Goal: Task Accomplishment & Management: Use online tool/utility

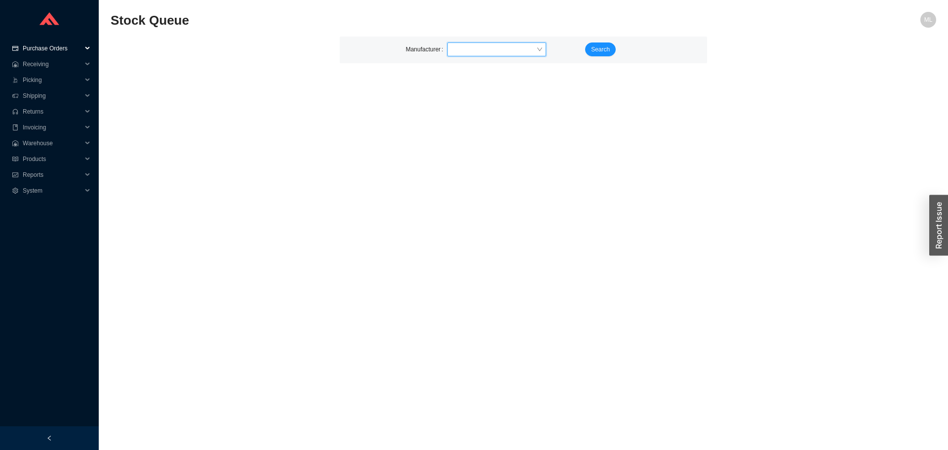
click at [52, 45] on span "Purchase Orders" at bounding box center [52, 48] width 59 height 16
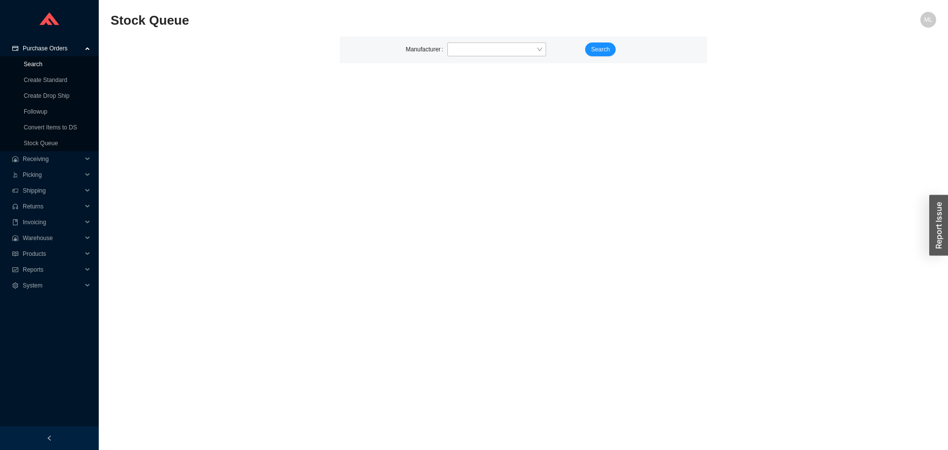
click at [34, 62] on link "Search" at bounding box center [33, 64] width 19 height 7
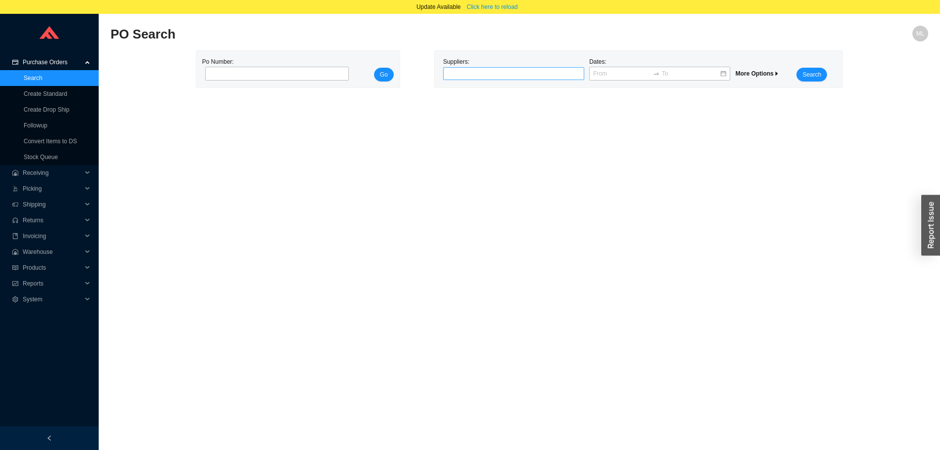
click at [459, 74] on div at bounding box center [509, 74] width 129 height 10
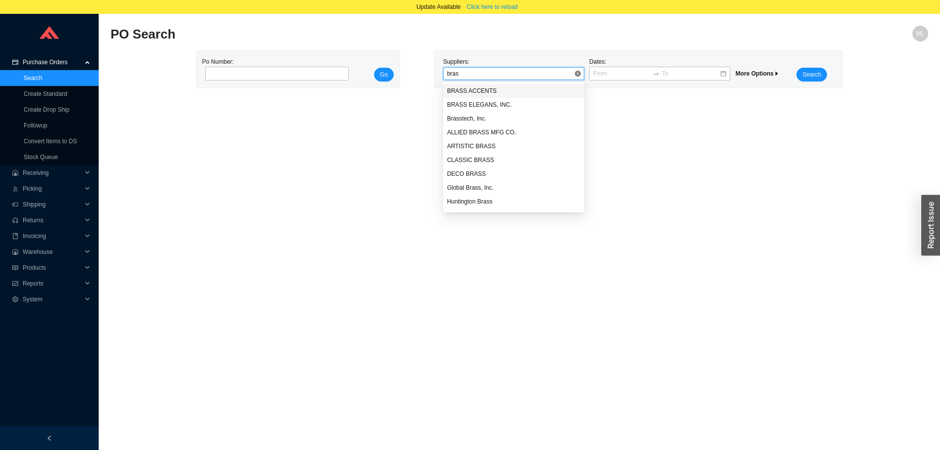
type input "brass"
click at [470, 116] on div "Brasstech, Inc." at bounding box center [513, 118] width 133 height 9
click at [811, 71] on span "Search" at bounding box center [812, 75] width 19 height 10
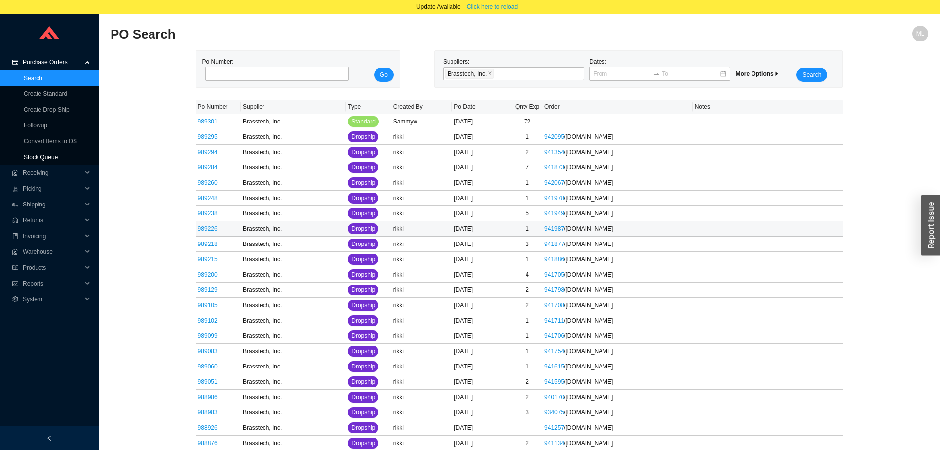
click at [43, 155] on link "Stock Queue" at bounding box center [41, 157] width 34 height 7
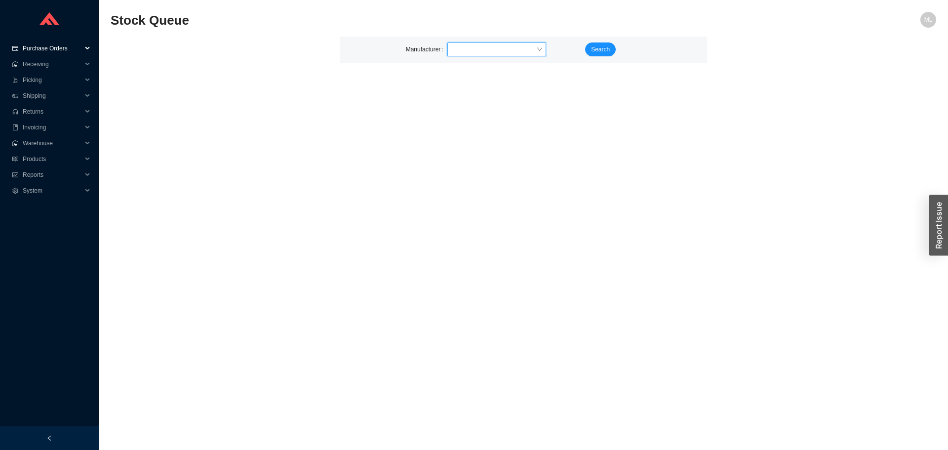
click at [43, 48] on span "Purchase Orders" at bounding box center [52, 48] width 59 height 16
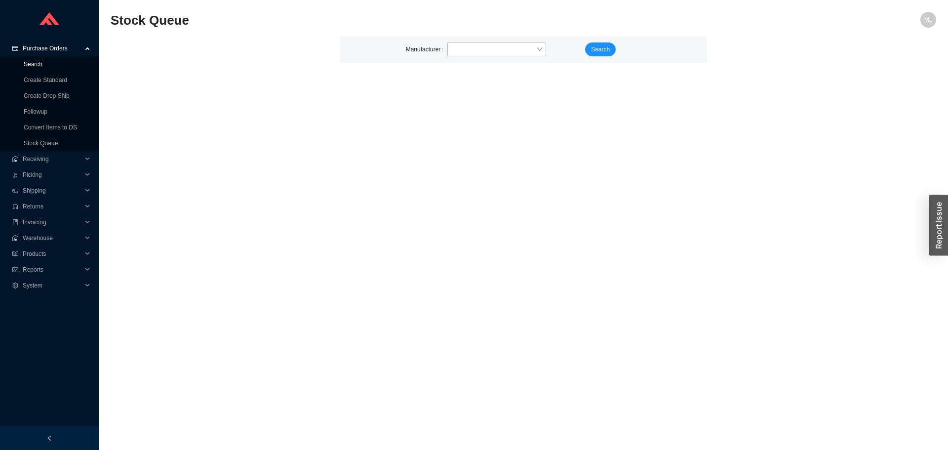
click at [35, 61] on link "Search" at bounding box center [33, 64] width 19 height 7
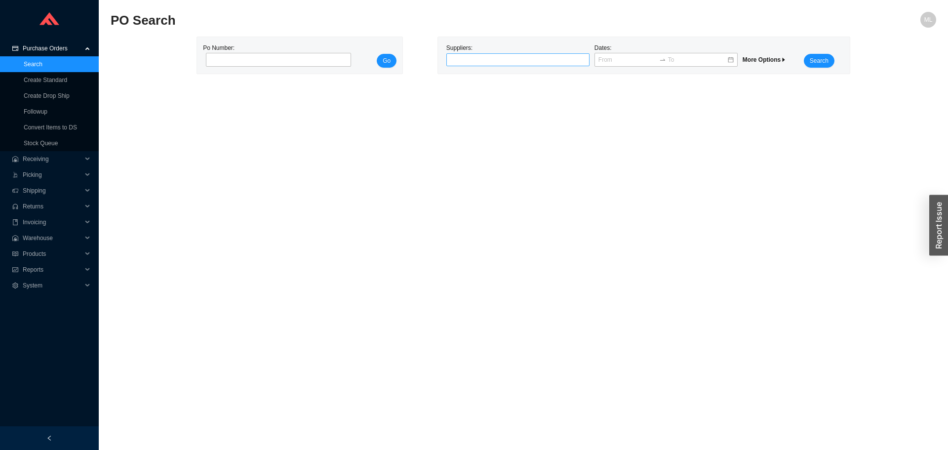
click at [496, 61] on div at bounding box center [513, 60] width 131 height 10
type input "[PERSON_NAME]"
click at [493, 78] on div "PHYLRICH" at bounding box center [517, 77] width 135 height 9
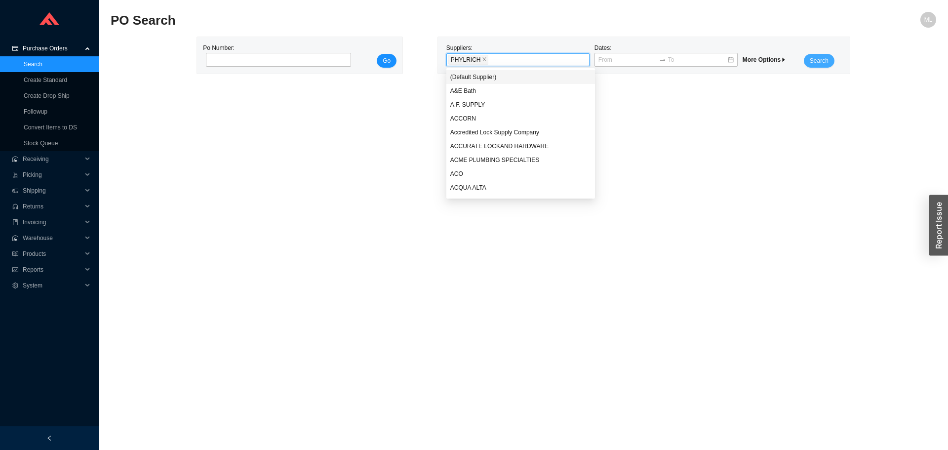
click at [829, 62] on button "Search" at bounding box center [819, 61] width 31 height 14
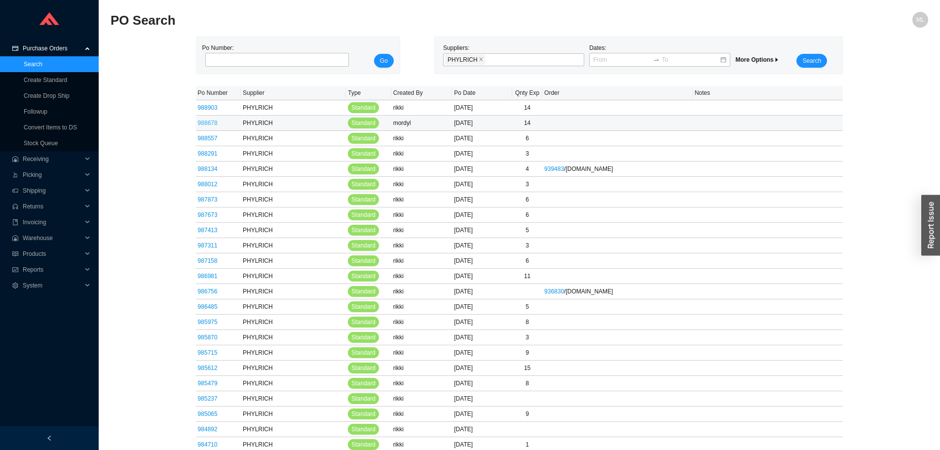
click at [206, 121] on link "988678" at bounding box center [208, 122] width 20 height 7
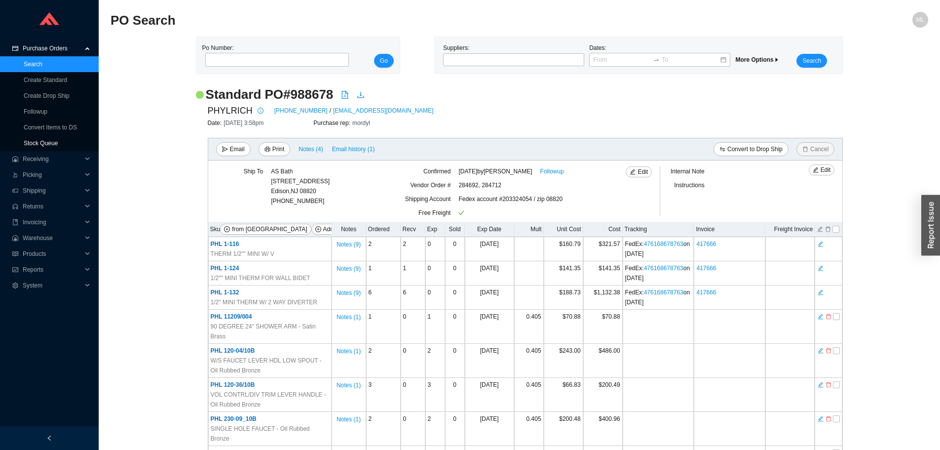
click at [33, 141] on link "Stock Queue" at bounding box center [41, 143] width 34 height 7
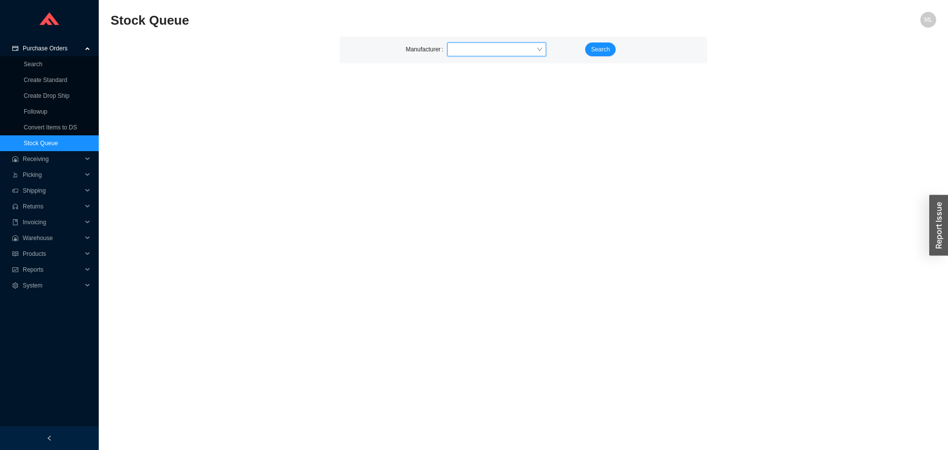
click at [461, 47] on input "search" at bounding box center [493, 49] width 85 height 13
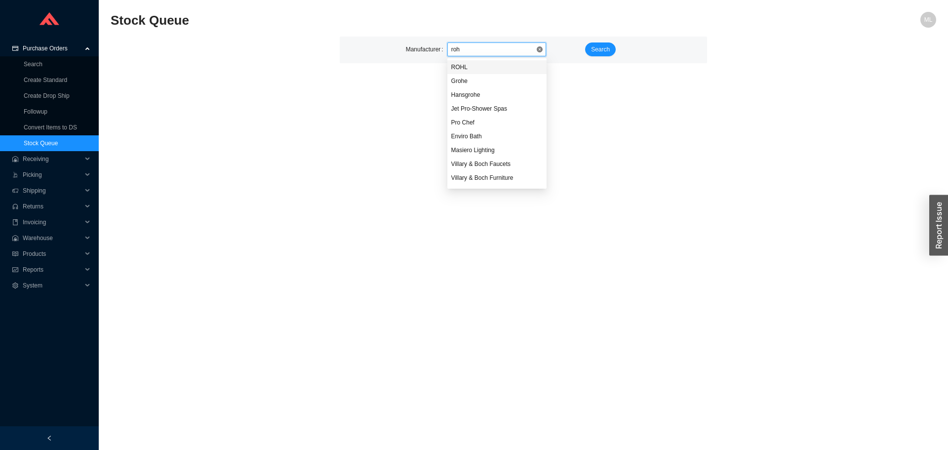
type input "rohl"
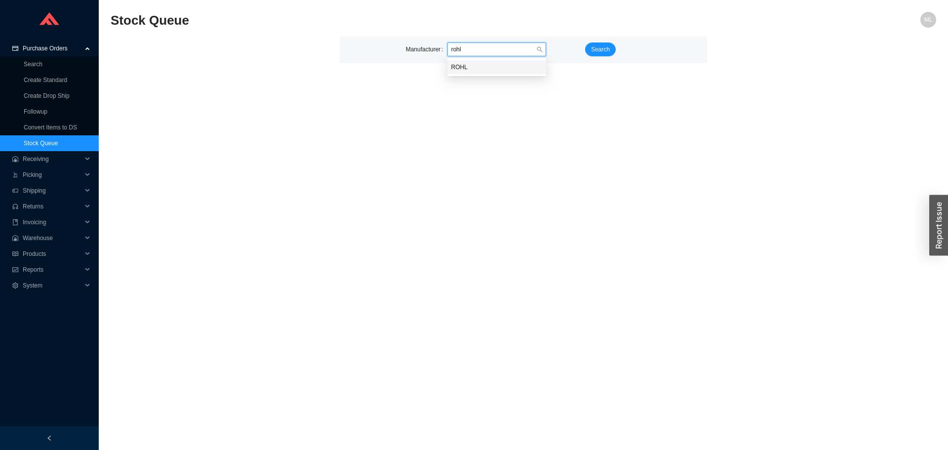
click at [456, 66] on div "ROHL" at bounding box center [496, 67] width 91 height 9
click at [594, 50] on span "Search" at bounding box center [600, 49] width 19 height 10
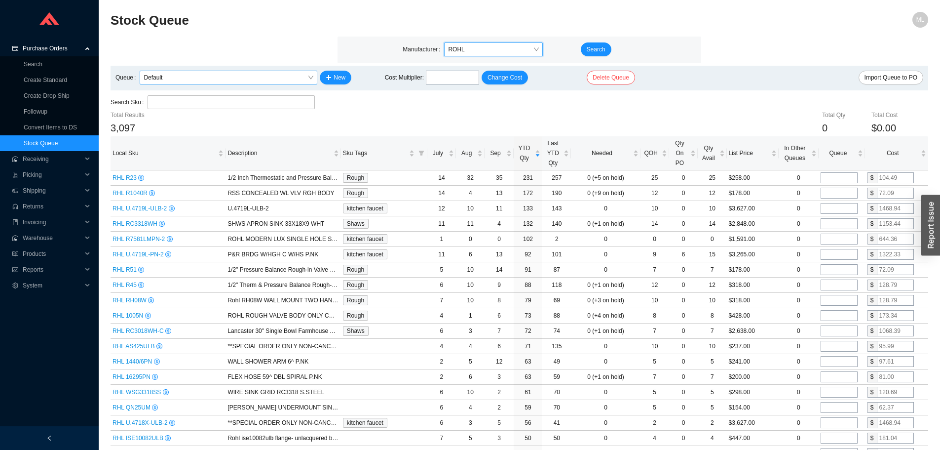
click at [221, 80] on span "Default" at bounding box center [229, 77] width 170 height 13
click at [44, 77] on link "Create Standard" at bounding box center [45, 80] width 43 height 7
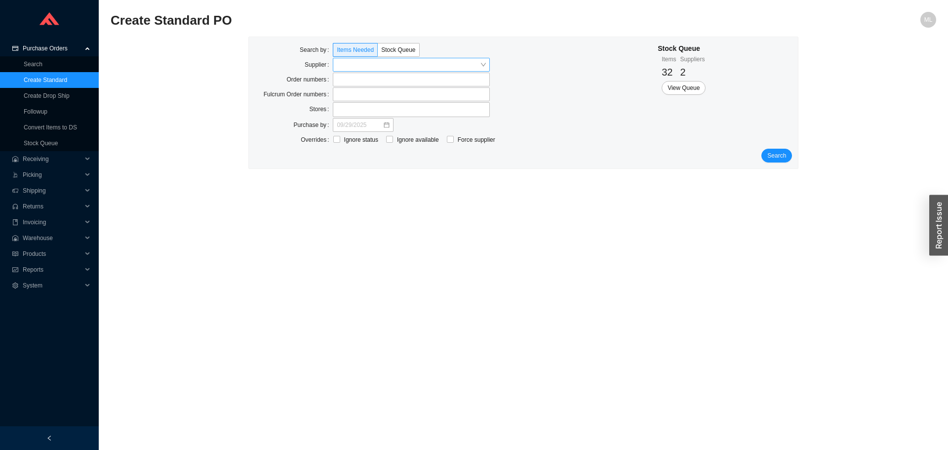
click at [356, 62] on input "search" at bounding box center [408, 64] width 143 height 13
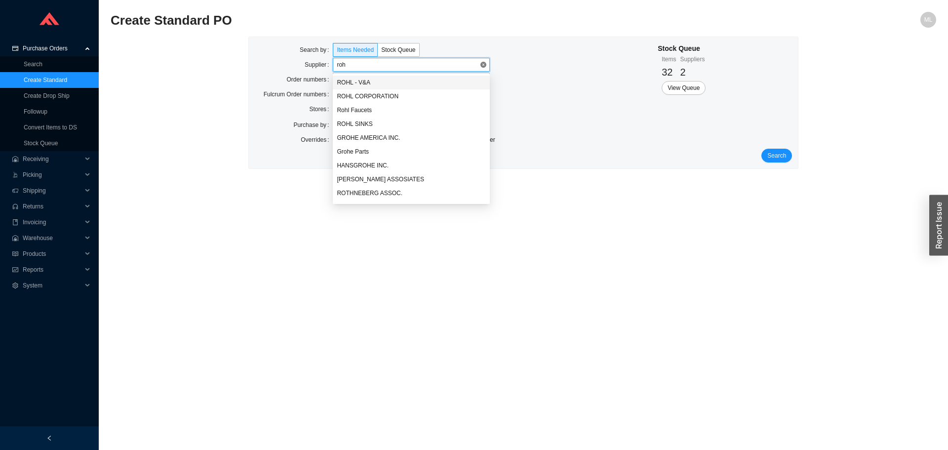
type input "rohl"
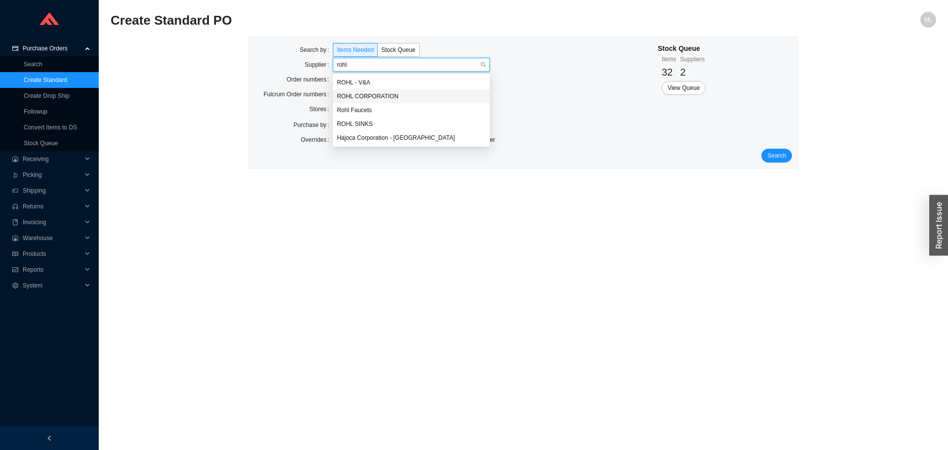
click at [357, 92] on div "ROHL CORPORATION" at bounding box center [411, 96] width 149 height 9
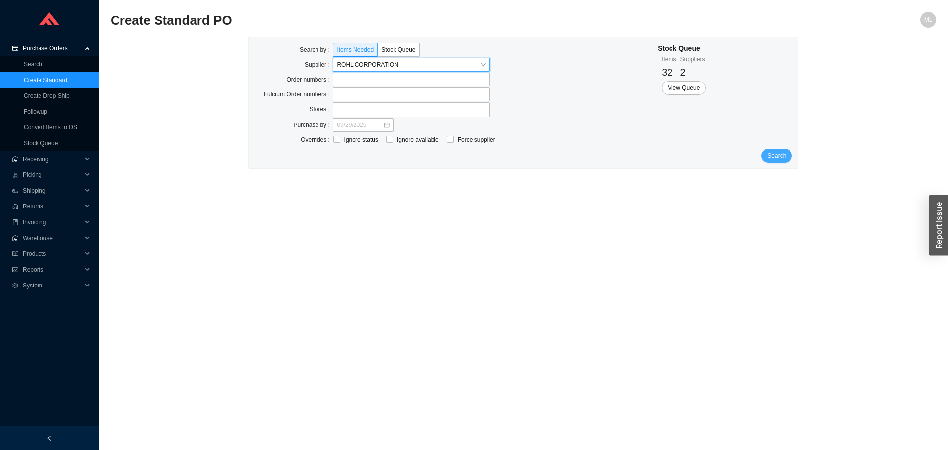
click at [777, 153] on span "Search" at bounding box center [776, 156] width 19 height 10
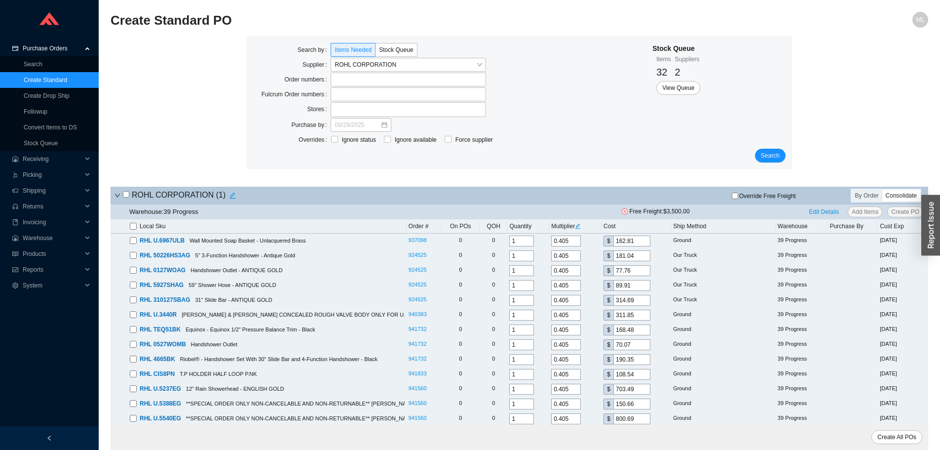
click at [136, 228] on input "checkbox" at bounding box center [133, 226] width 7 height 7
checkbox input "true"
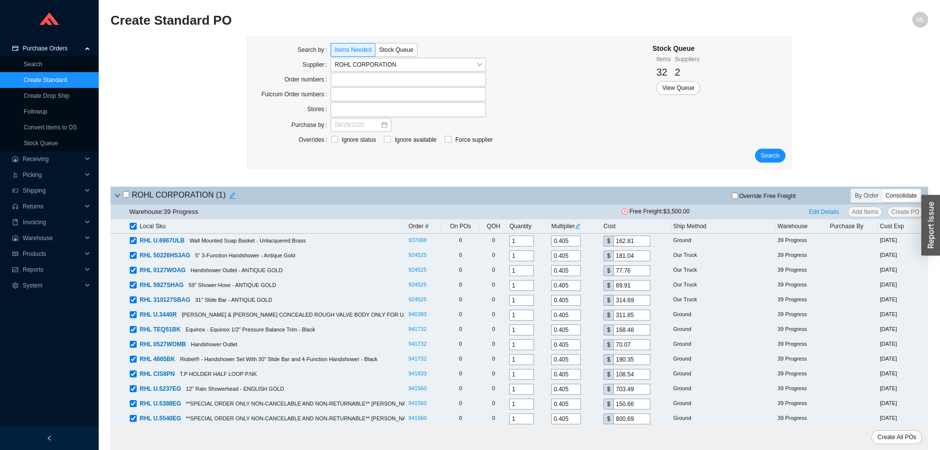
checkbox input "true"
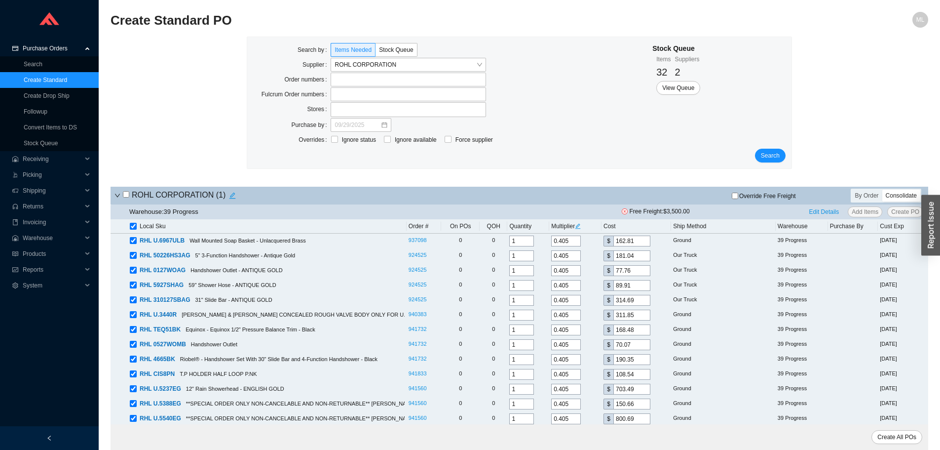
checkbox input "true"
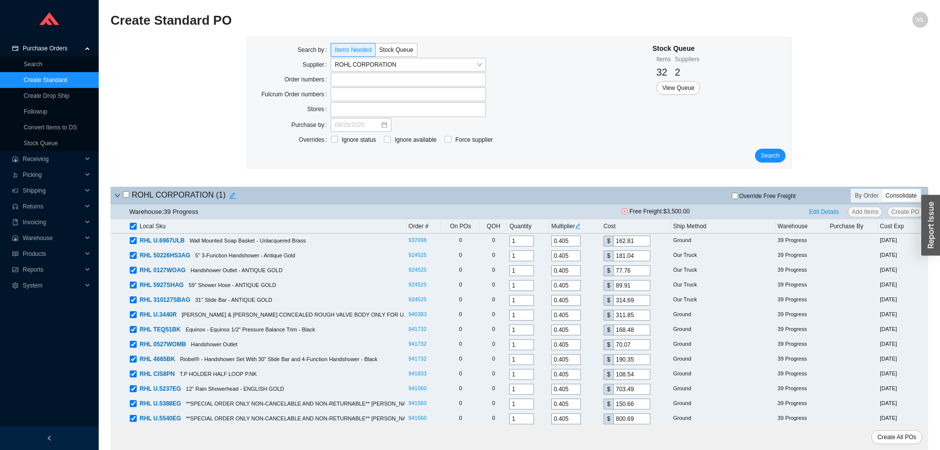
checkbox input "true"
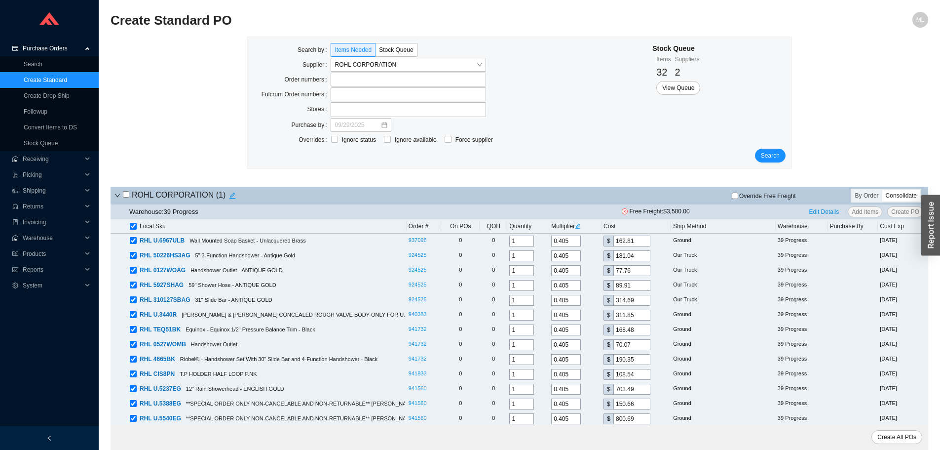
checkbox input "true"
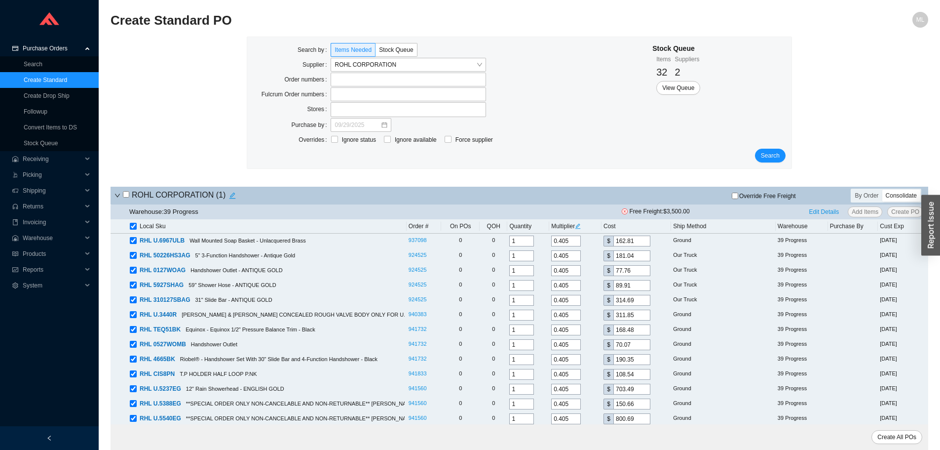
checkbox input "true"
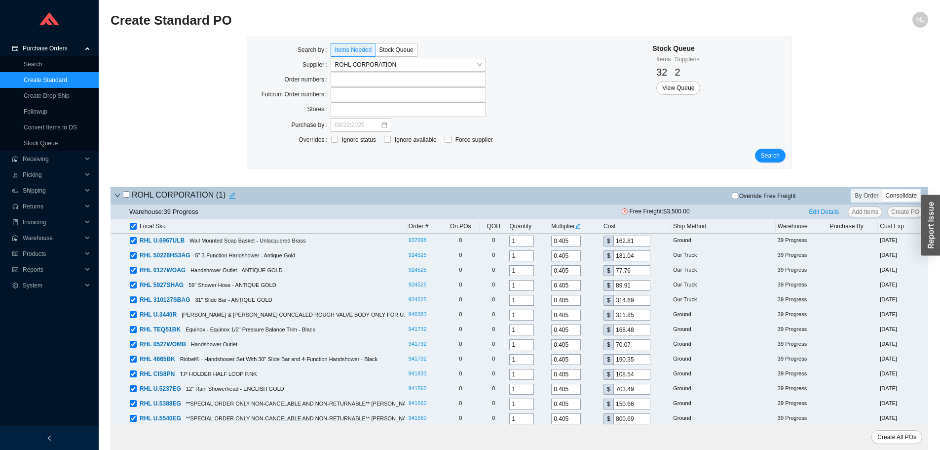
checkbox input "true"
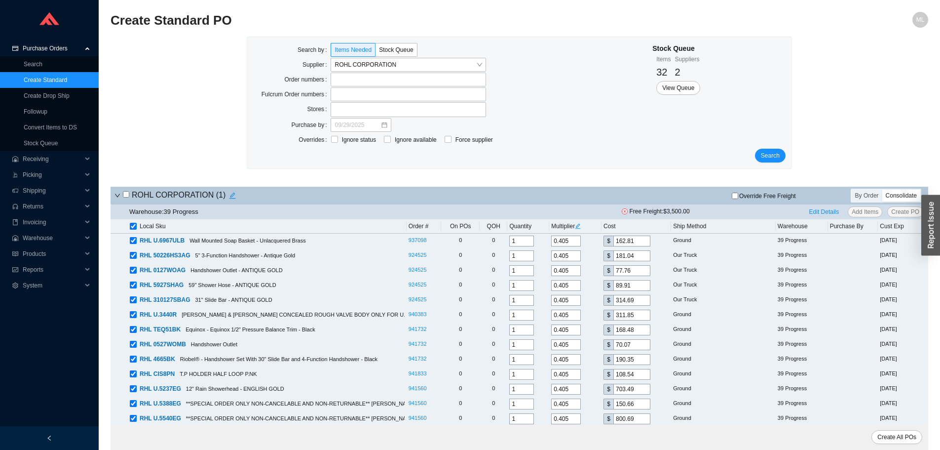
checkbox input "true"
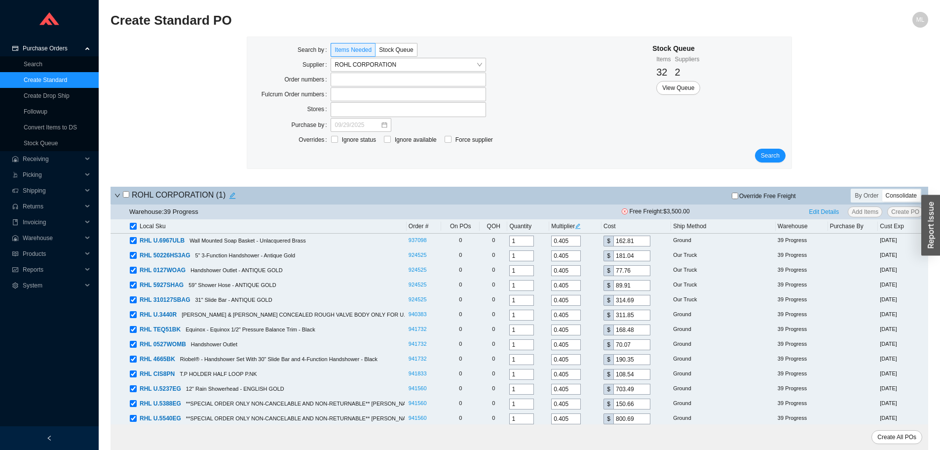
checkbox input "true"
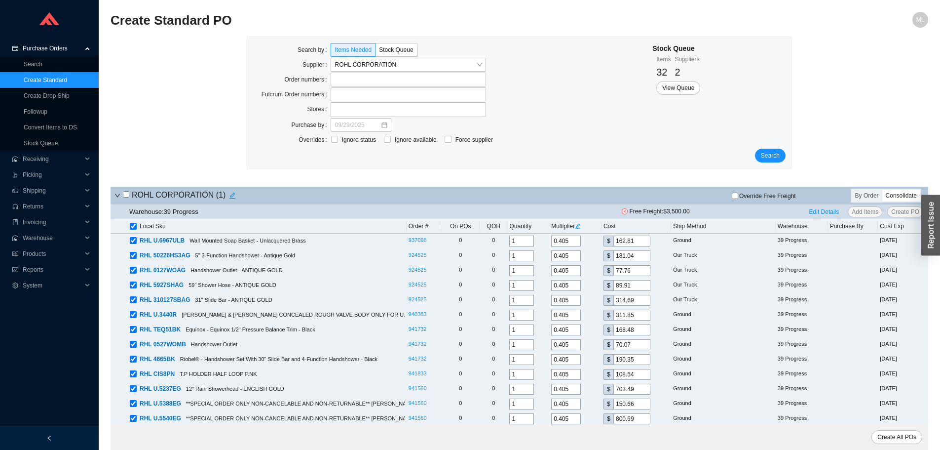
checkbox input "true"
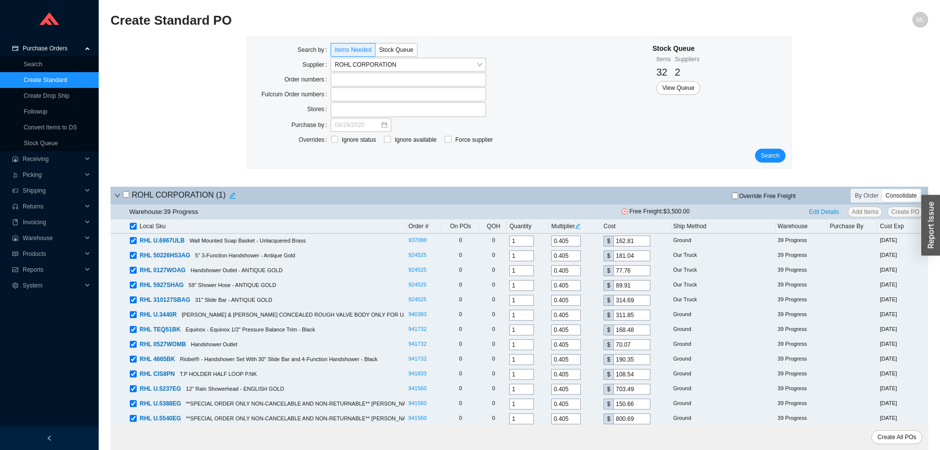
checkbox input "true"
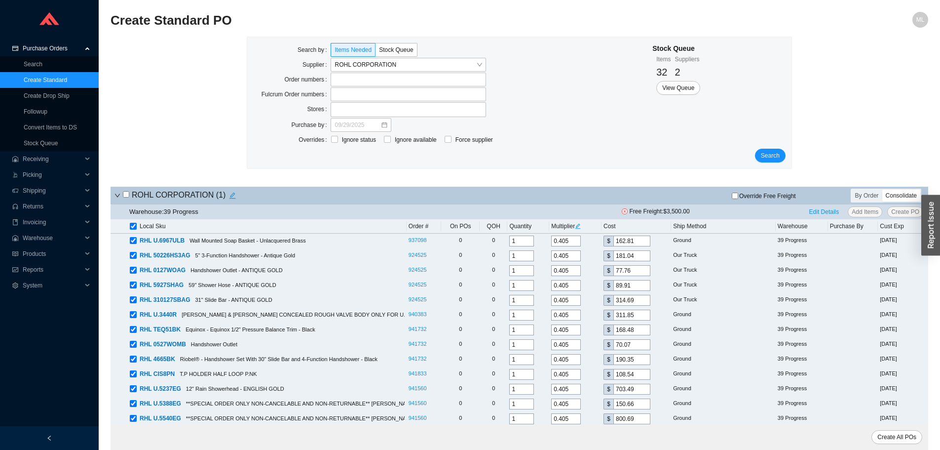
checkbox input "true"
click at [136, 228] on input "checkbox" at bounding box center [133, 226] width 7 height 7
checkbox input "false"
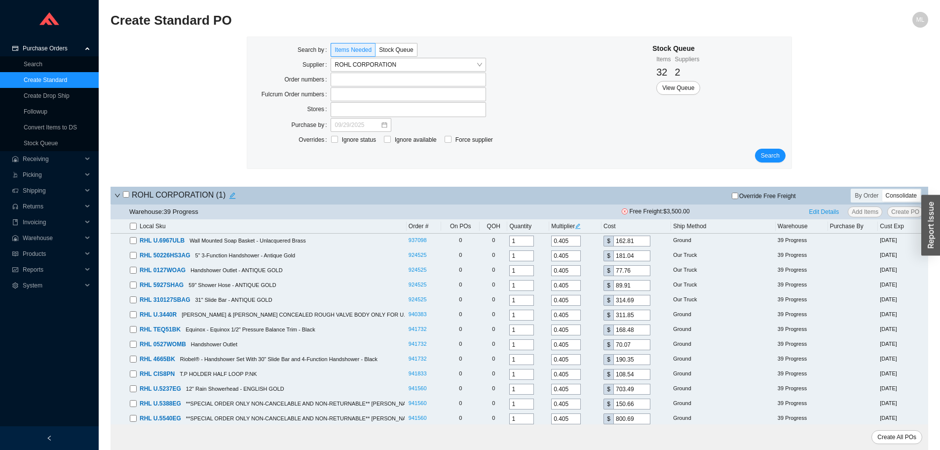
checkbox input "false"
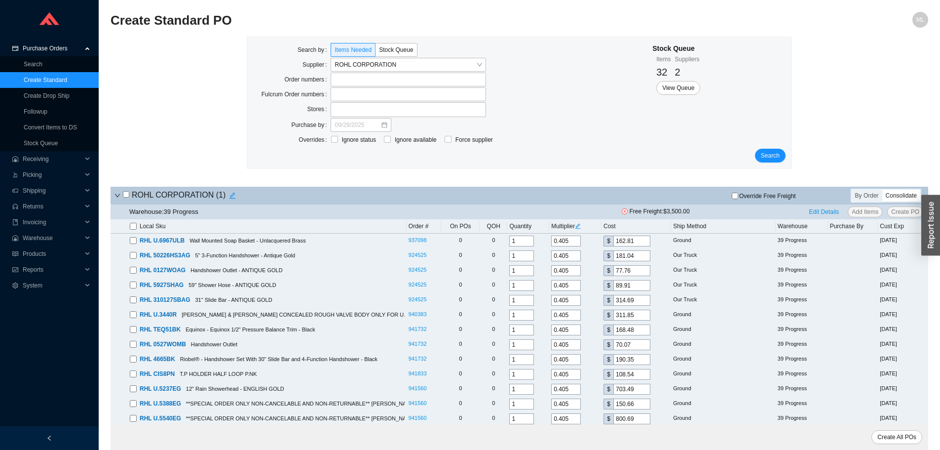
checkbox input "false"
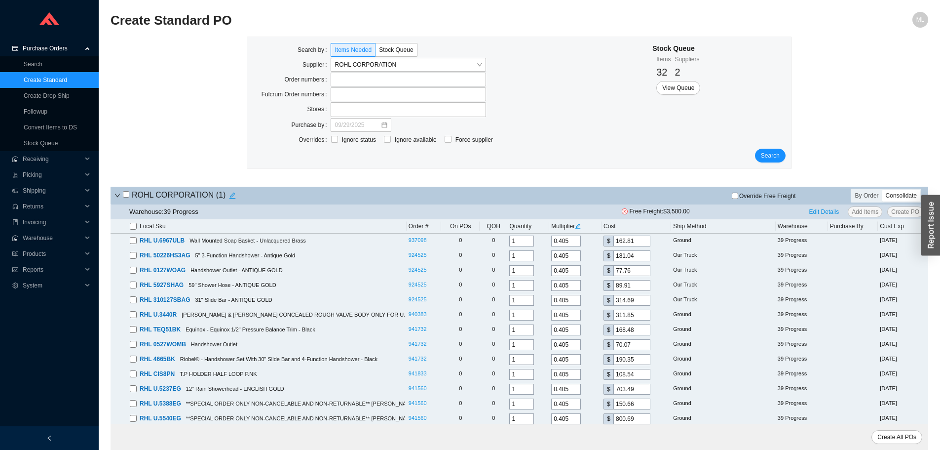
checkbox input "false"
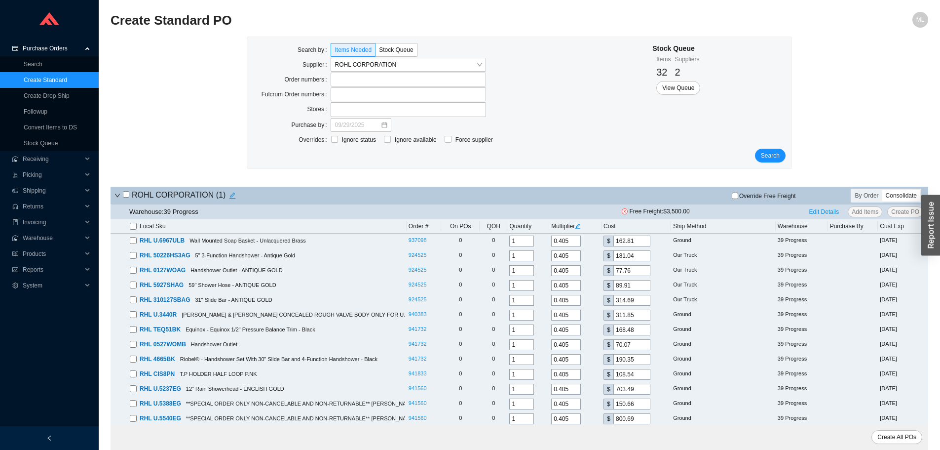
checkbox input "false"
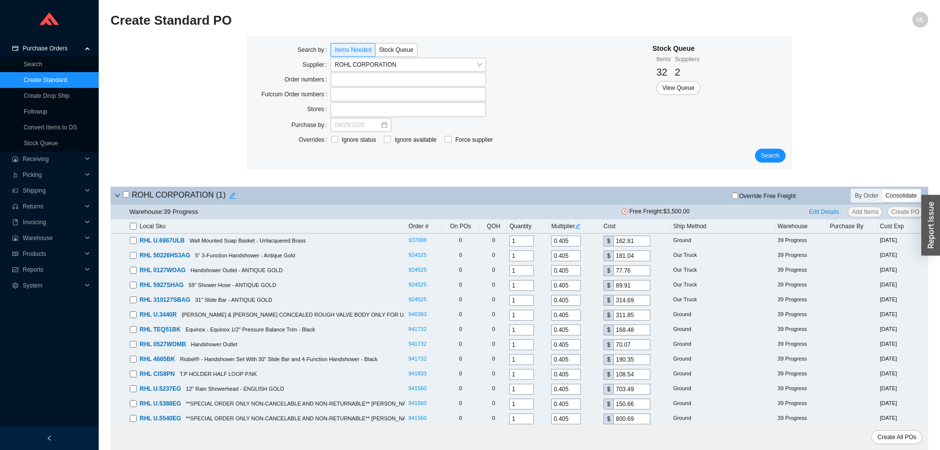
checkbox input "false"
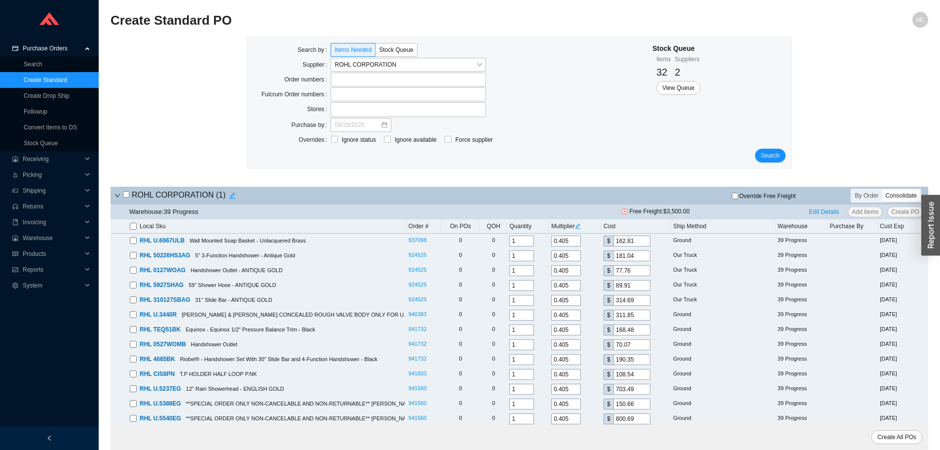
checkbox input "false"
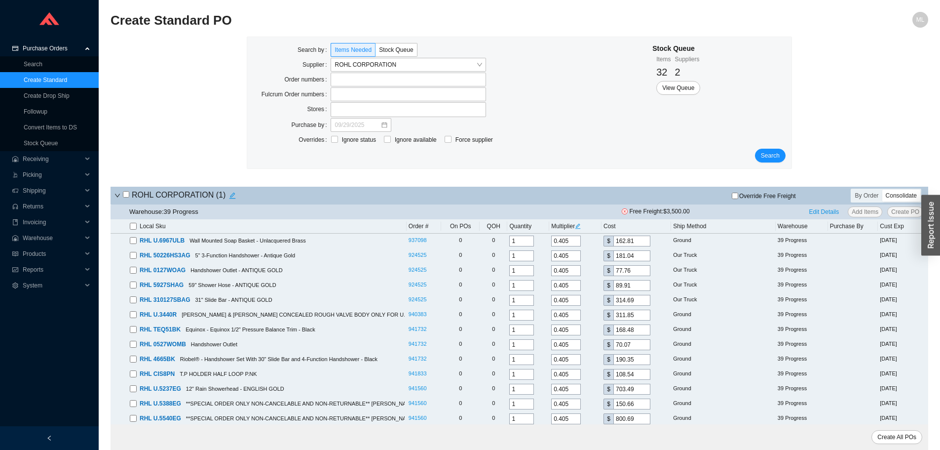
checkbox input "false"
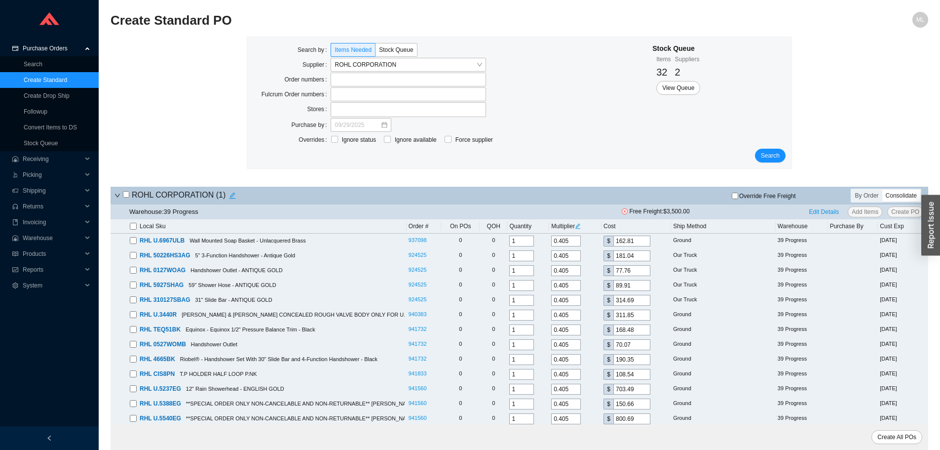
checkbox input "false"
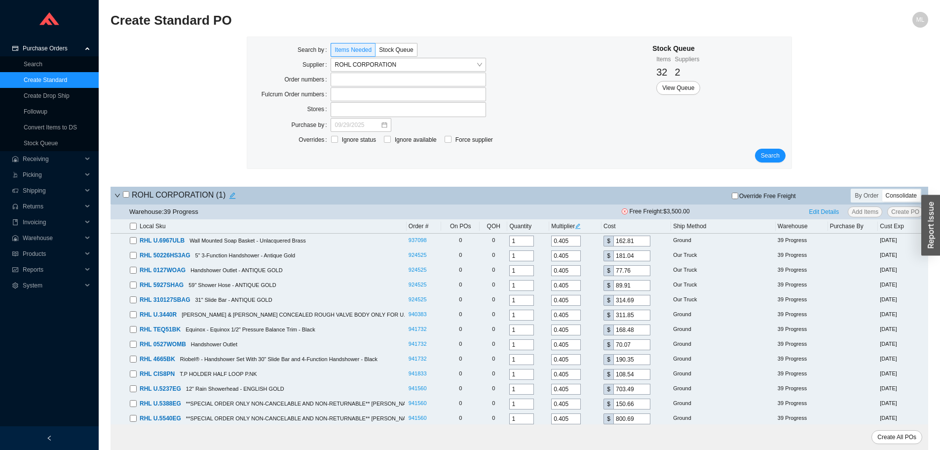
checkbox input "false"
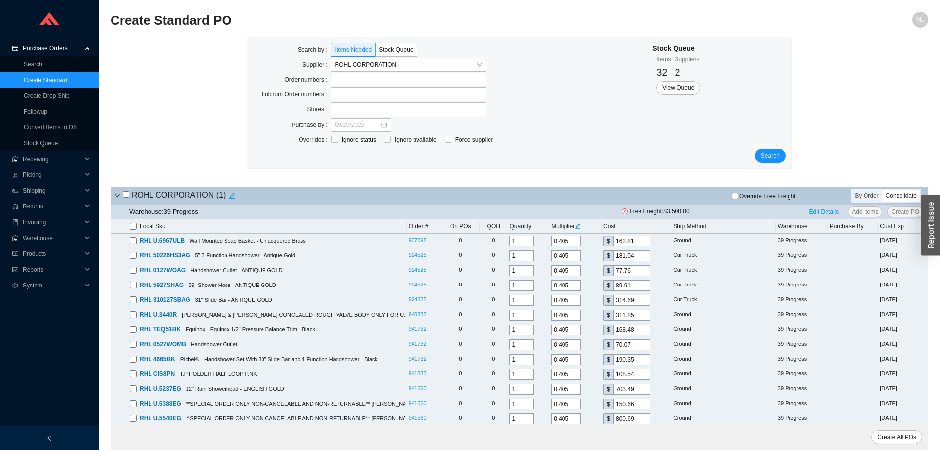
checkbox input "false"
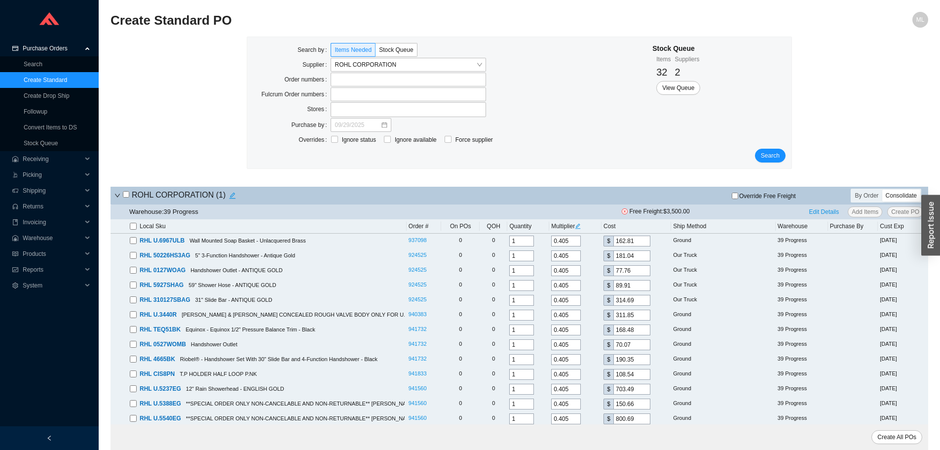
checkbox input "false"
click at [27, 270] on span "Reports" at bounding box center [52, 270] width 59 height 16
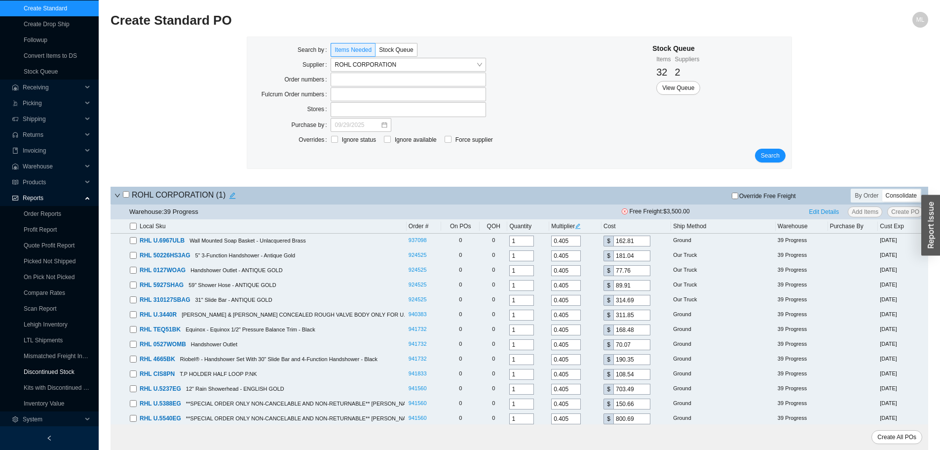
scroll to position [72, 0]
click at [45, 402] on link "Inventory Value" at bounding box center [44, 402] width 41 height 7
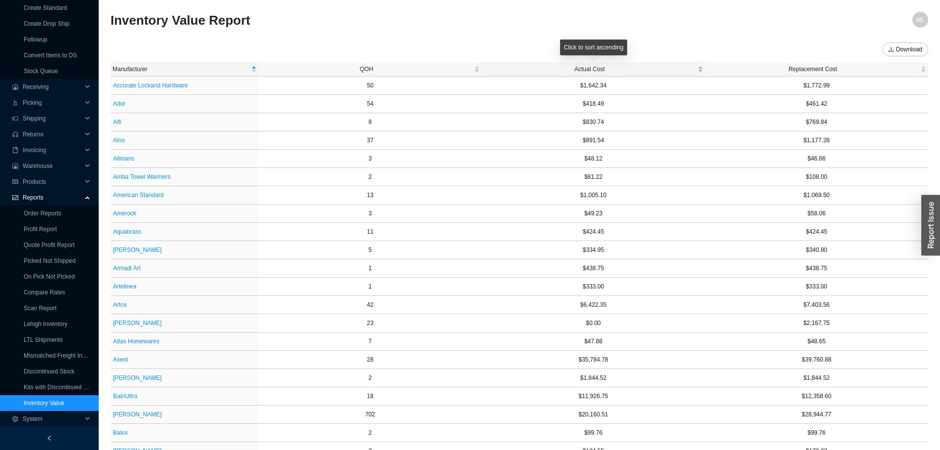
click at [595, 69] on span "Actual Cost" at bounding box center [590, 69] width 212 height 10
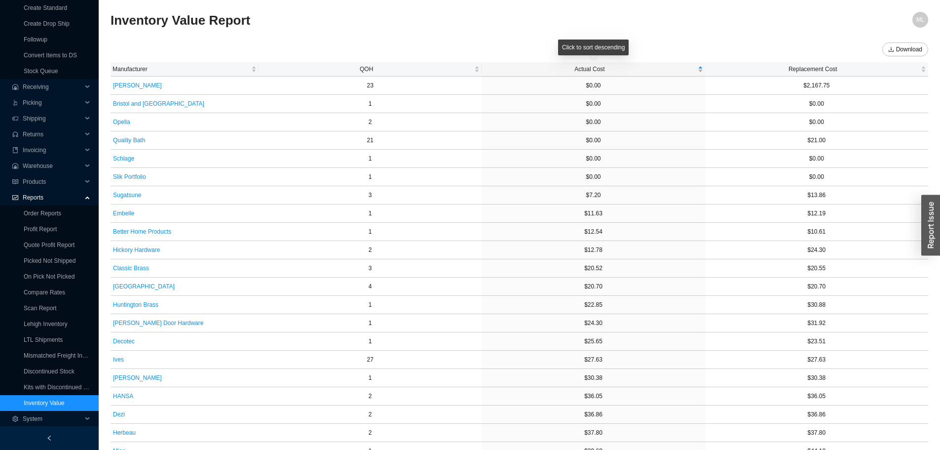
click at [595, 69] on span "Actual Cost" at bounding box center [590, 69] width 212 height 10
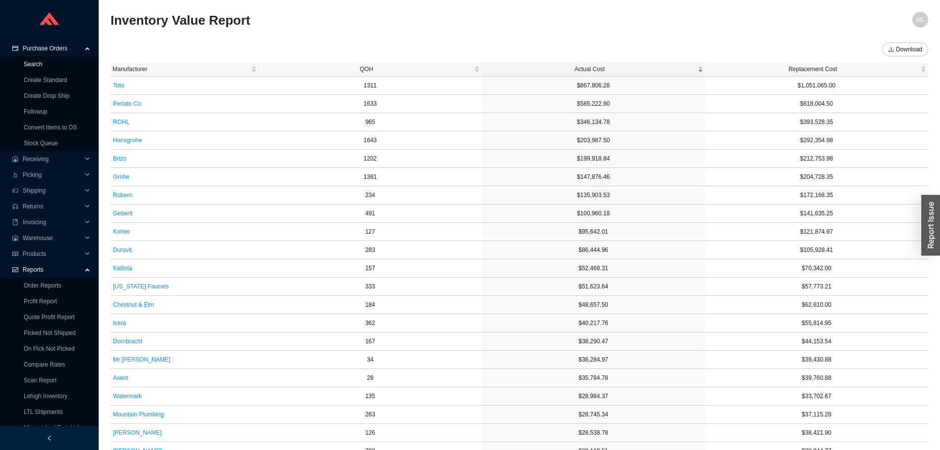
click at [33, 62] on link "Search" at bounding box center [33, 64] width 19 height 7
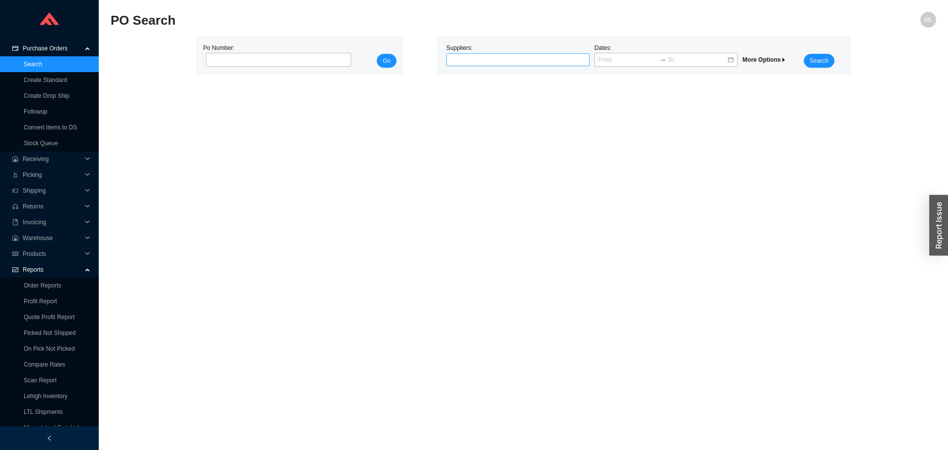
click at [471, 54] on div at bounding box center [517, 59] width 143 height 13
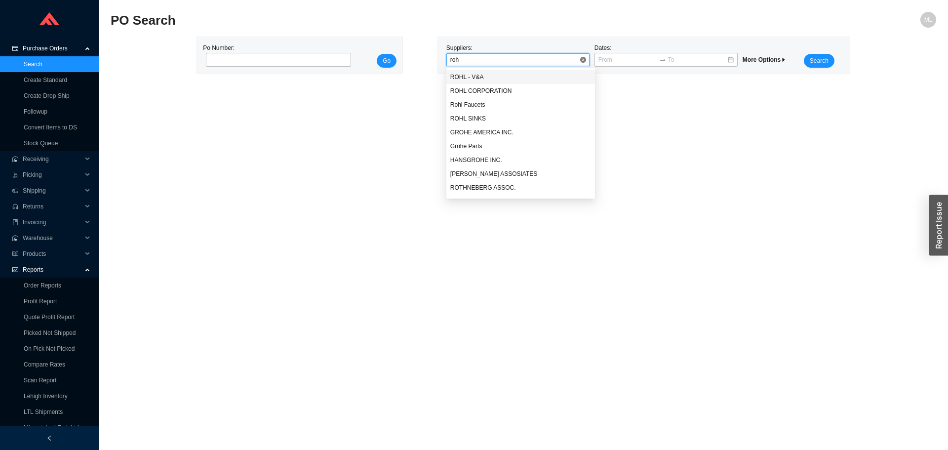
type input "rohl"
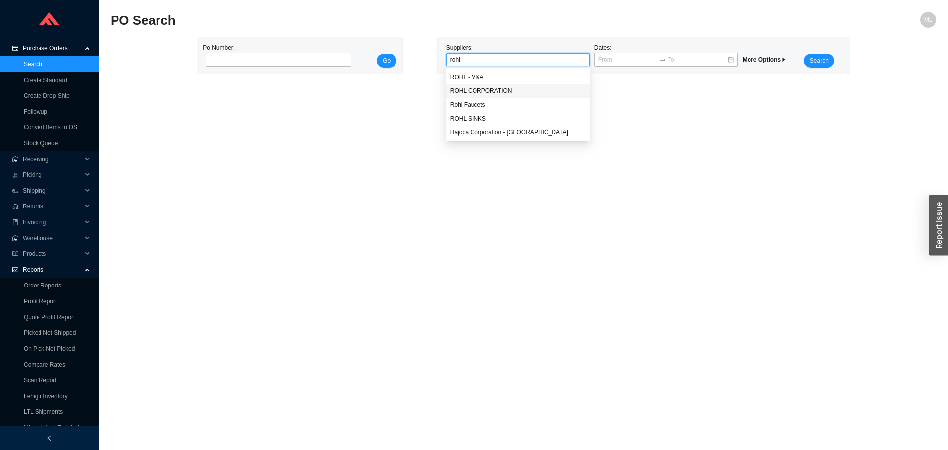
click at [474, 87] on div "ROHL CORPORATION" at bounding box center [517, 90] width 135 height 9
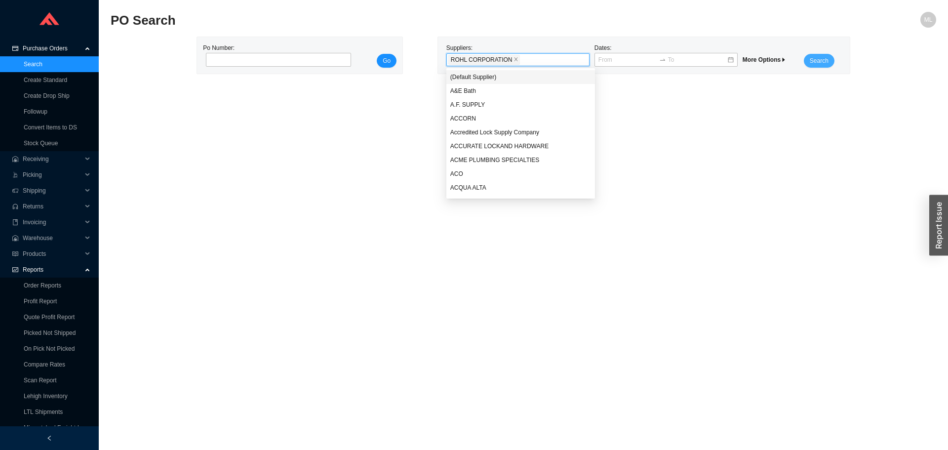
click at [829, 57] on button "Search" at bounding box center [819, 61] width 31 height 14
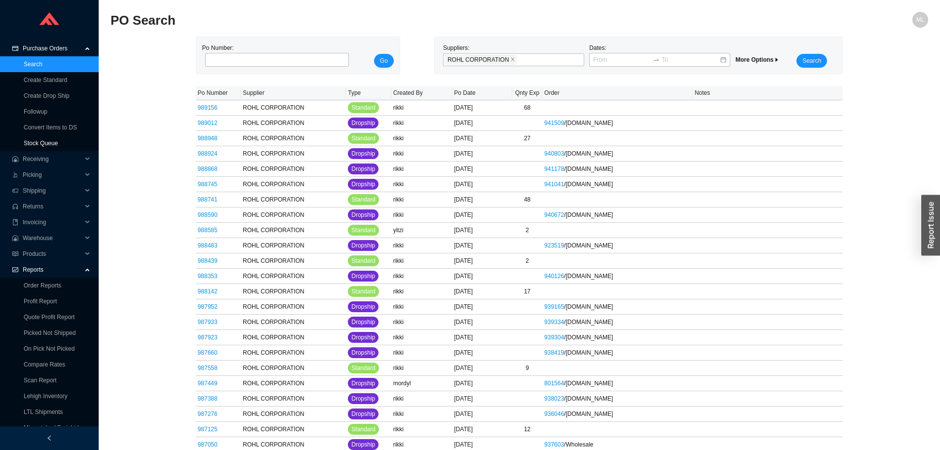
click at [38, 143] on link "Stock Queue" at bounding box center [41, 143] width 34 height 7
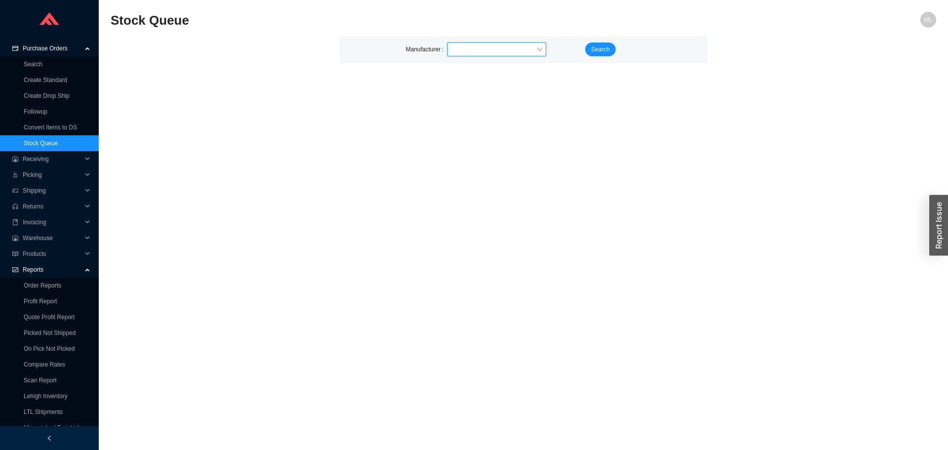
click at [463, 52] on input "search" at bounding box center [493, 49] width 85 height 13
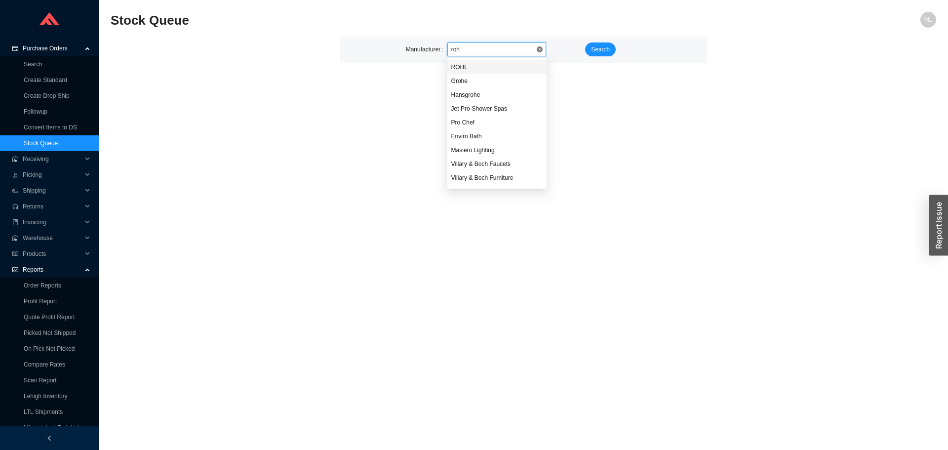
type input "rohl"
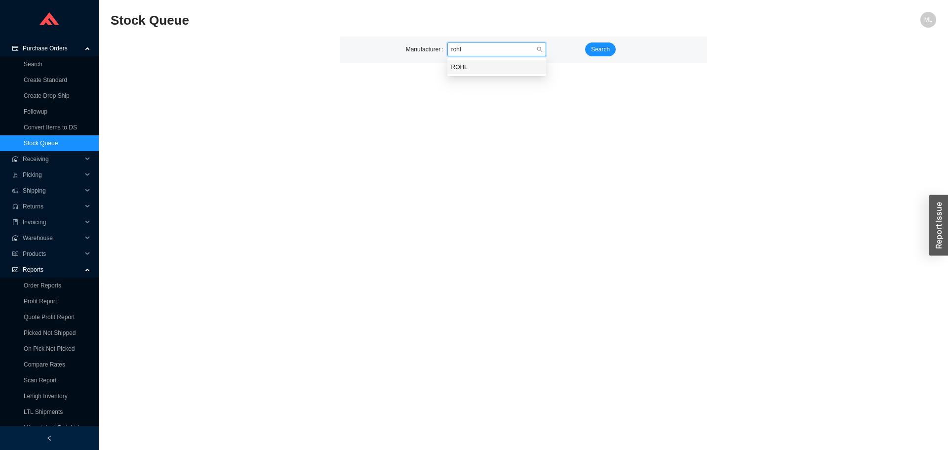
click at [460, 70] on div "ROHL" at bounding box center [496, 67] width 91 height 9
click at [597, 48] on span "Search" at bounding box center [600, 49] width 19 height 10
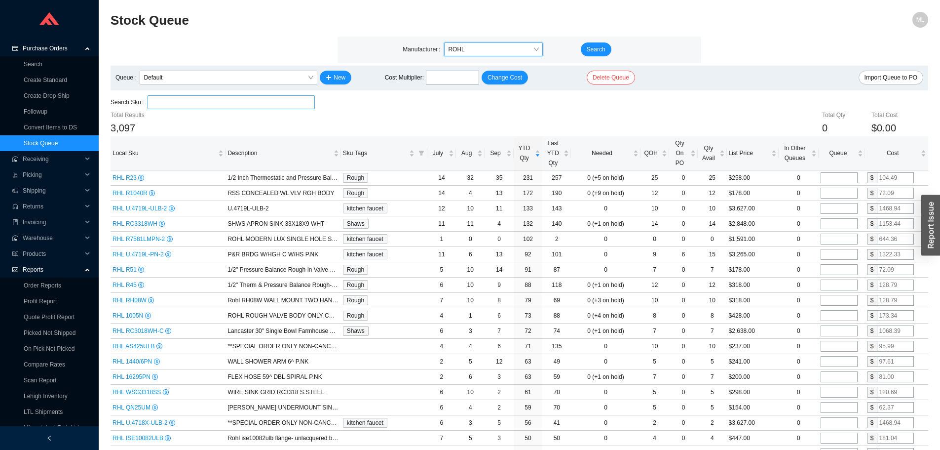
click at [201, 102] on input "search" at bounding box center [231, 102] width 159 height 13
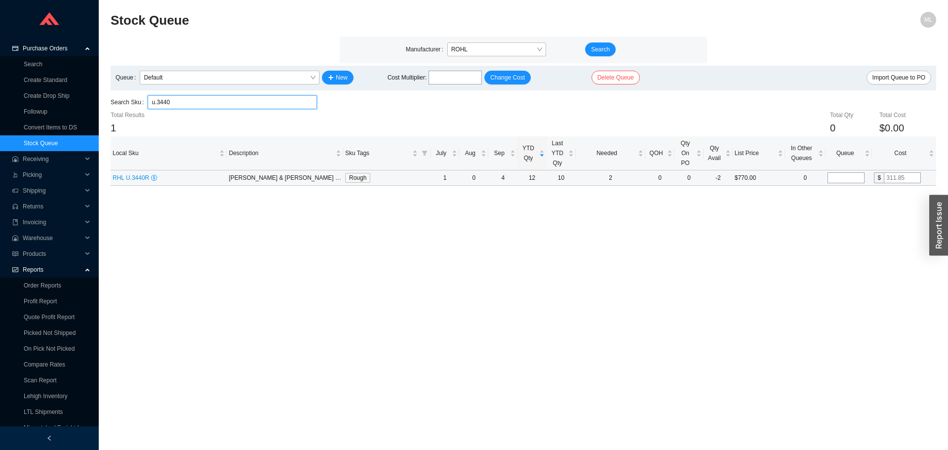
type input "u.3440"
click at [845, 178] on input "tel" at bounding box center [845, 177] width 37 height 11
type input "2"
click at [817, 235] on main "Stock Queue ML Manufacturer ROHL Search Queue Default New Cost Multiplier : Cha…" at bounding box center [523, 231] width 825 height 438
